Goal: Browse casually

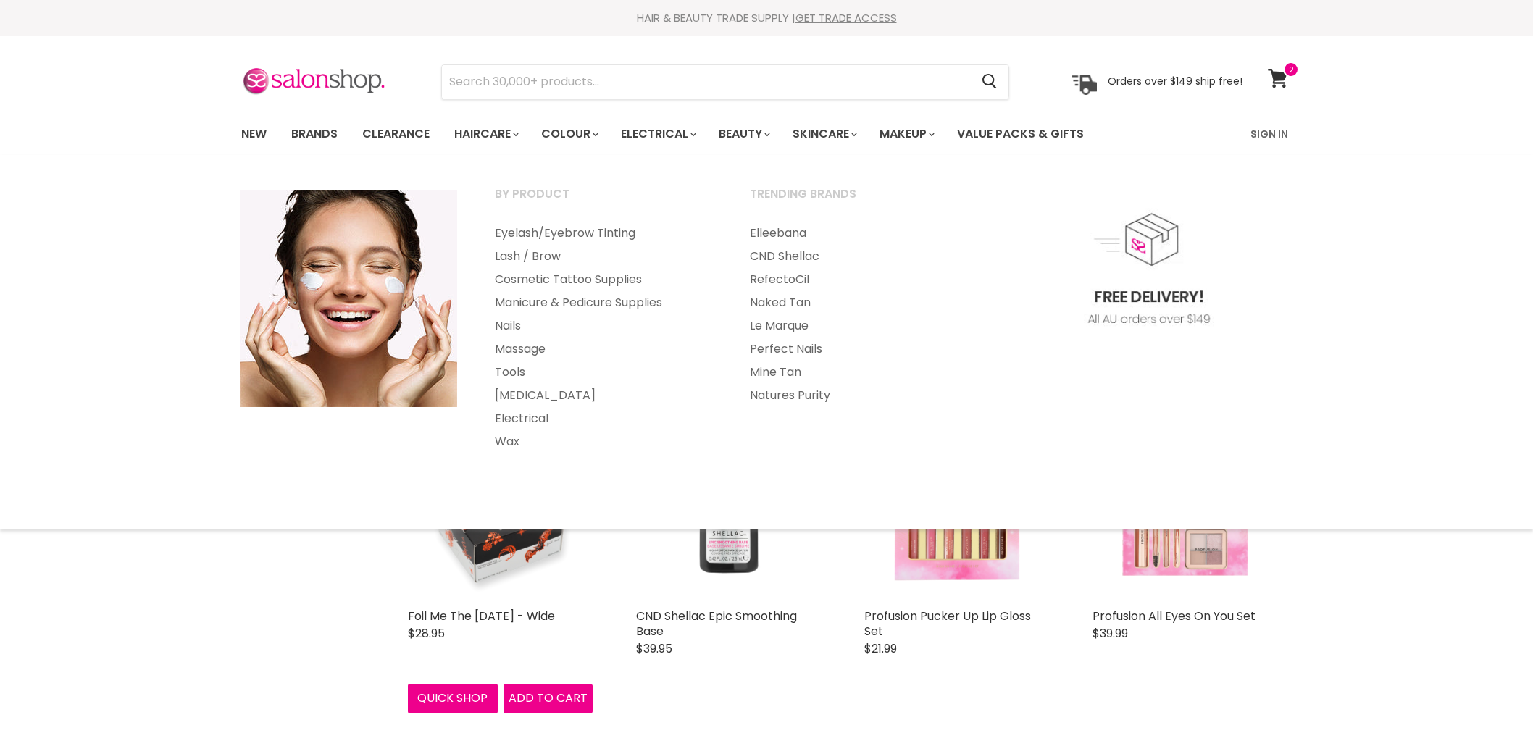
select select "created-descending"
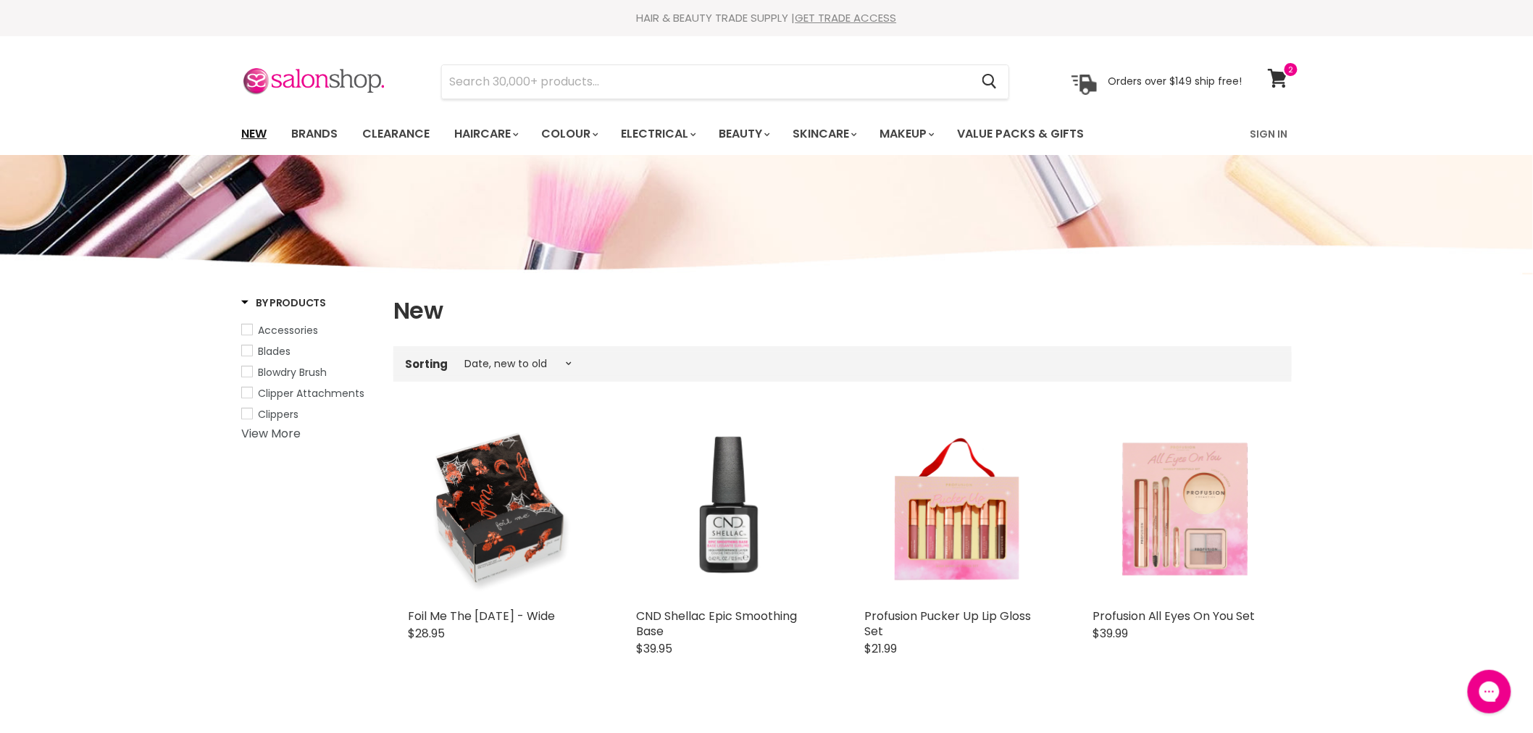
click at [263, 135] on link "New" at bounding box center [253, 134] width 47 height 30
select select "created-descending"
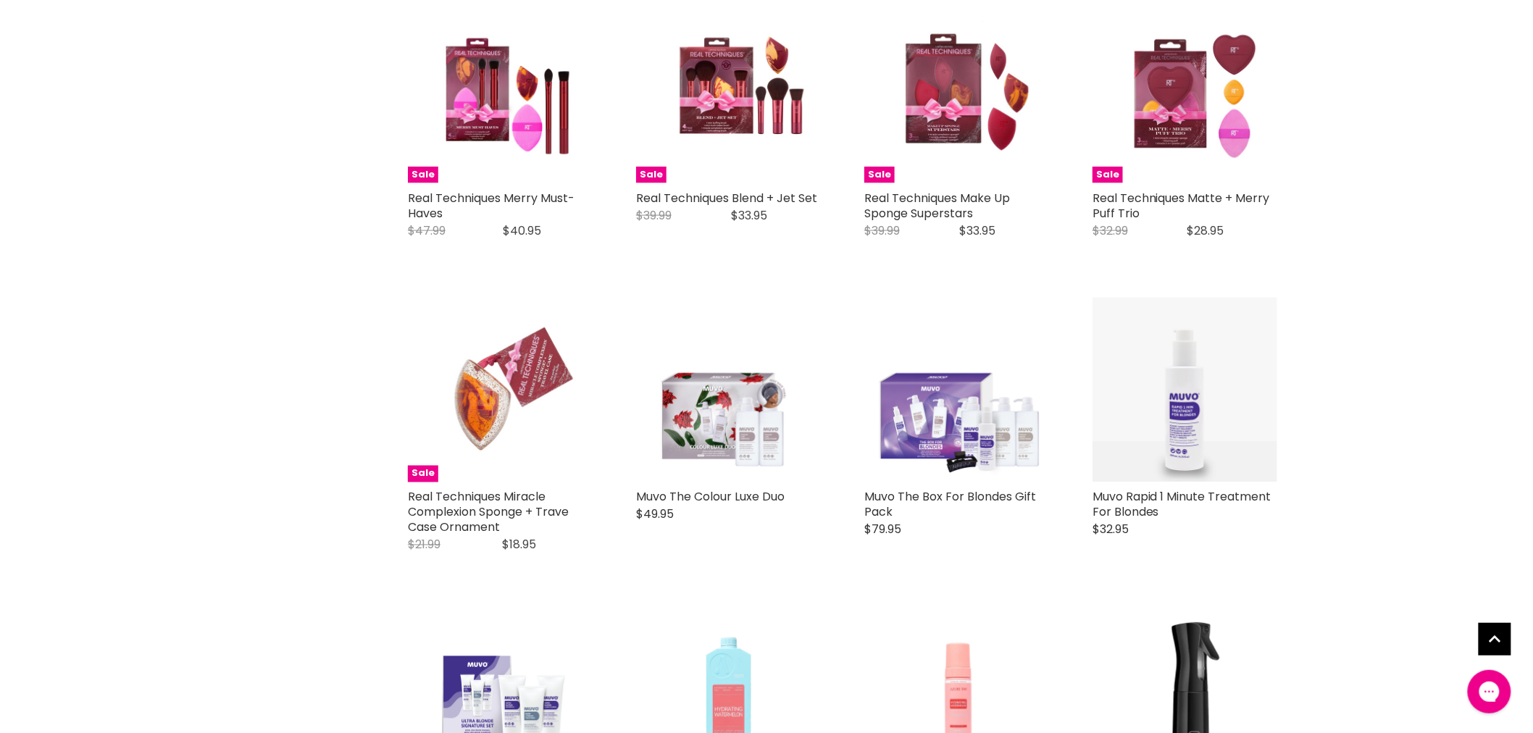
scroll to position [643, 0]
